Goal: Transaction & Acquisition: Purchase product/service

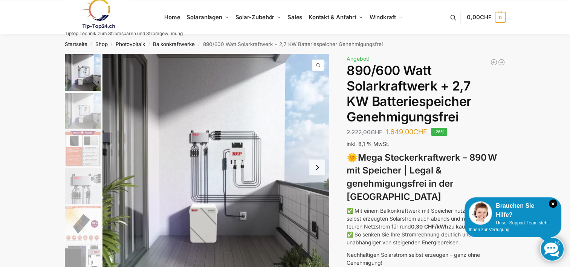
click at [170, 15] on link at bounding box center [124, 13] width 118 height 31
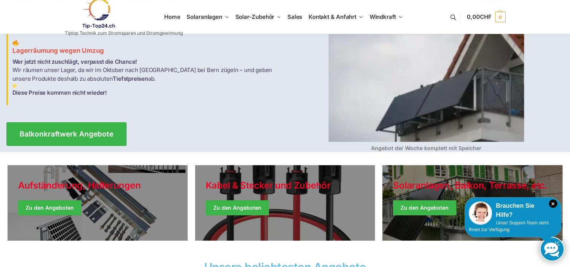
scroll to position [75, 0]
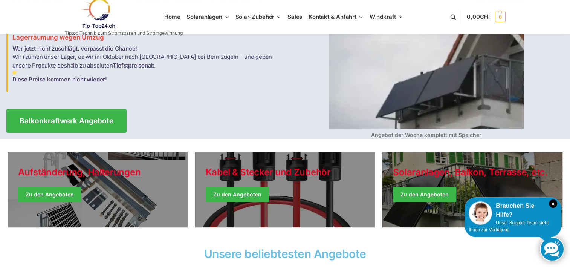
click at [425, 134] on strong "Angebot der Woche komplett mit Speicher" at bounding box center [426, 135] width 110 height 6
click at [443, 95] on img at bounding box center [427, 50] width 196 height 156
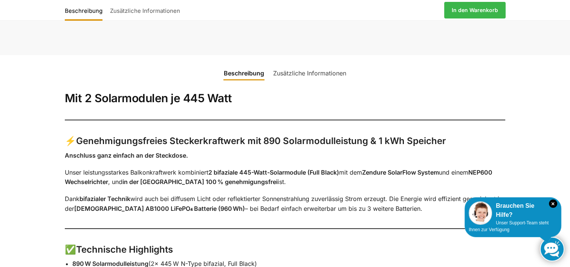
scroll to position [415, 0]
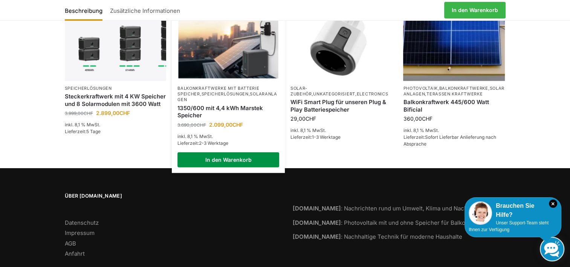
scroll to position [1687, 0]
